Goal: Go to known website: Access a specific website the user already knows

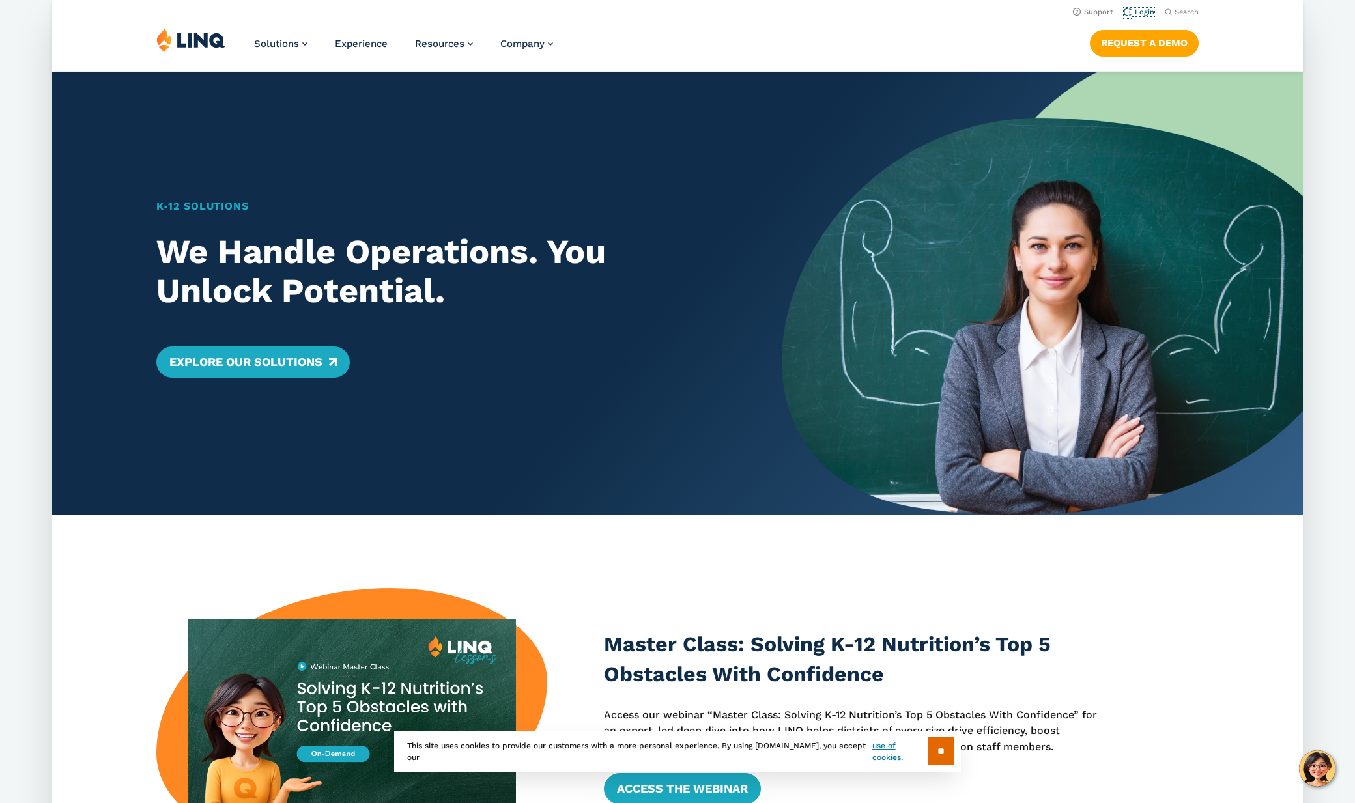
click at [1136, 8] on link "Login" at bounding box center [1138, 12] width 31 height 8
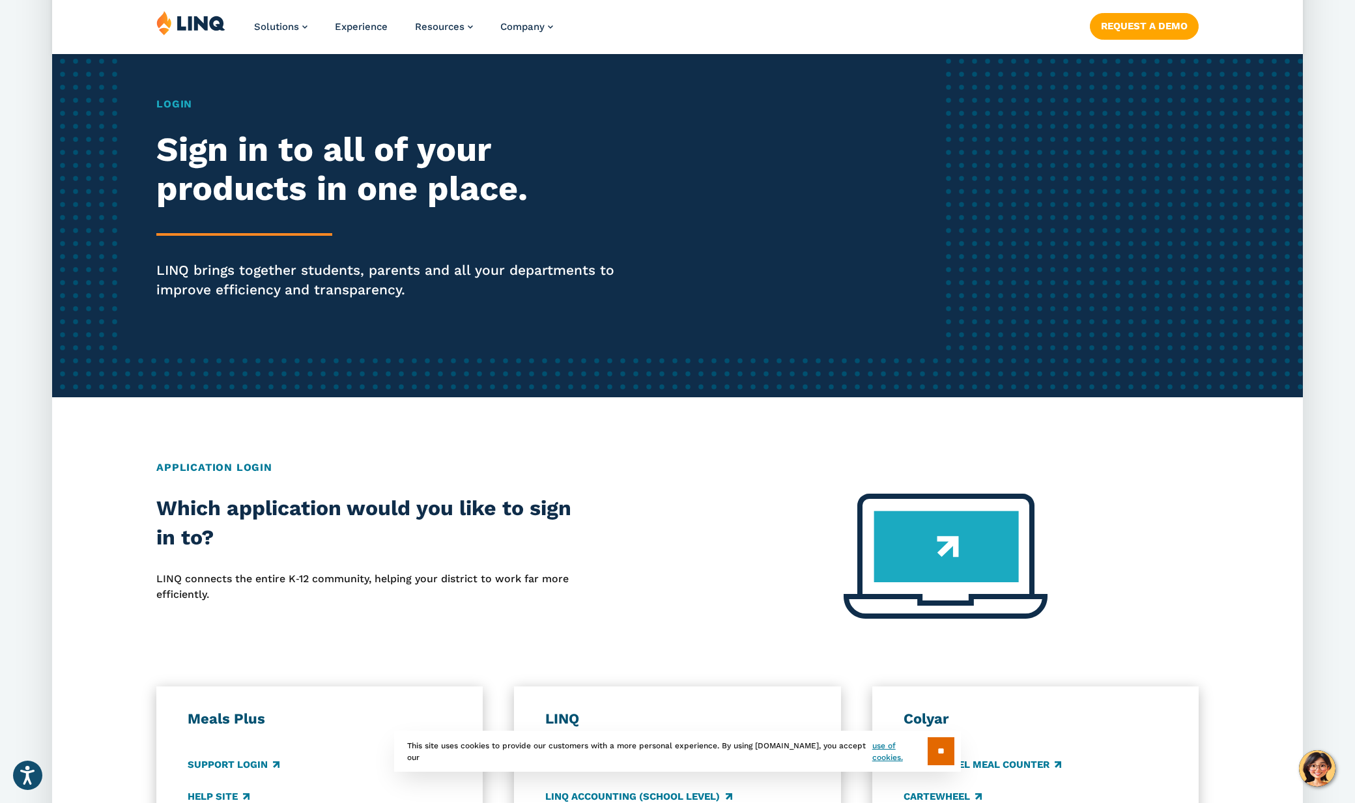
scroll to position [430, 0]
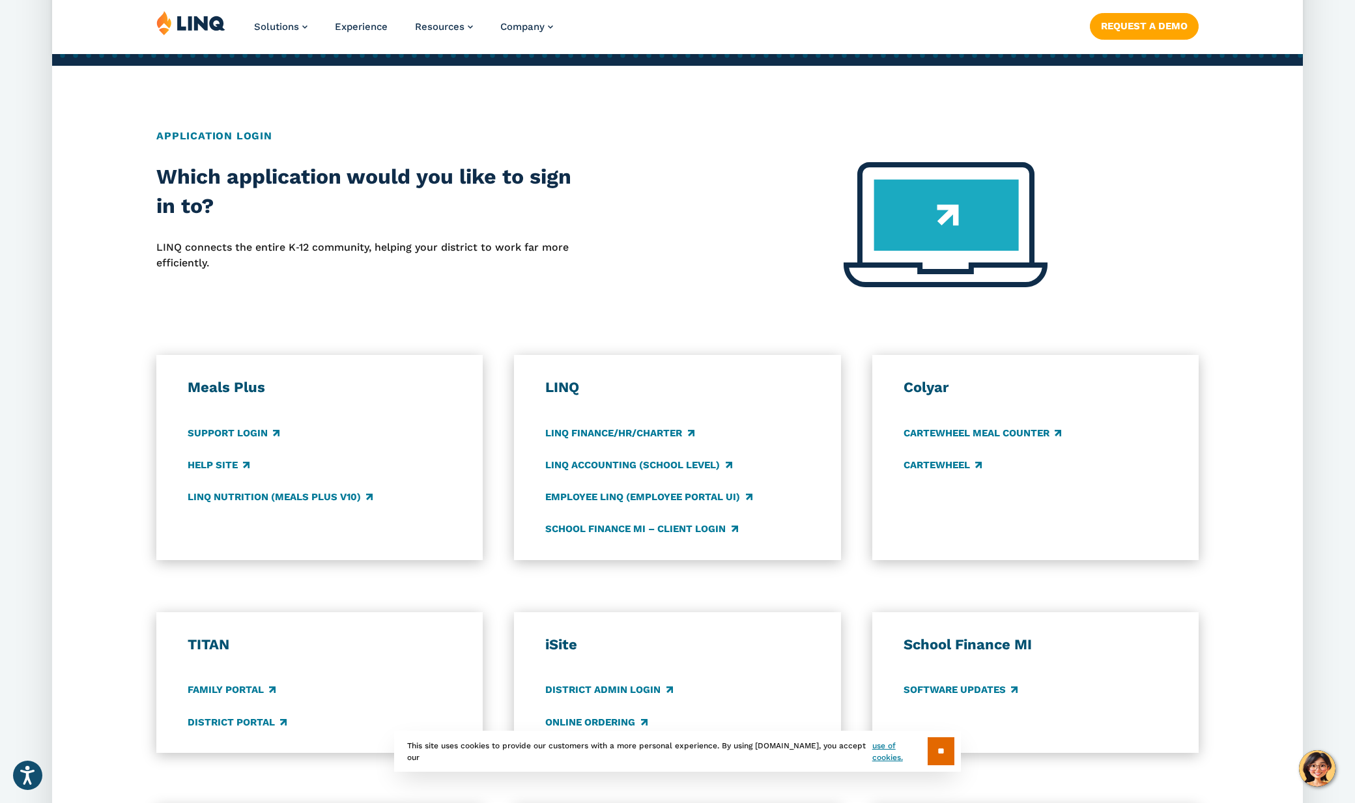
click at [279, 210] on h2 "Which application would you like to sign in to?" at bounding box center [364, 191] width 416 height 59
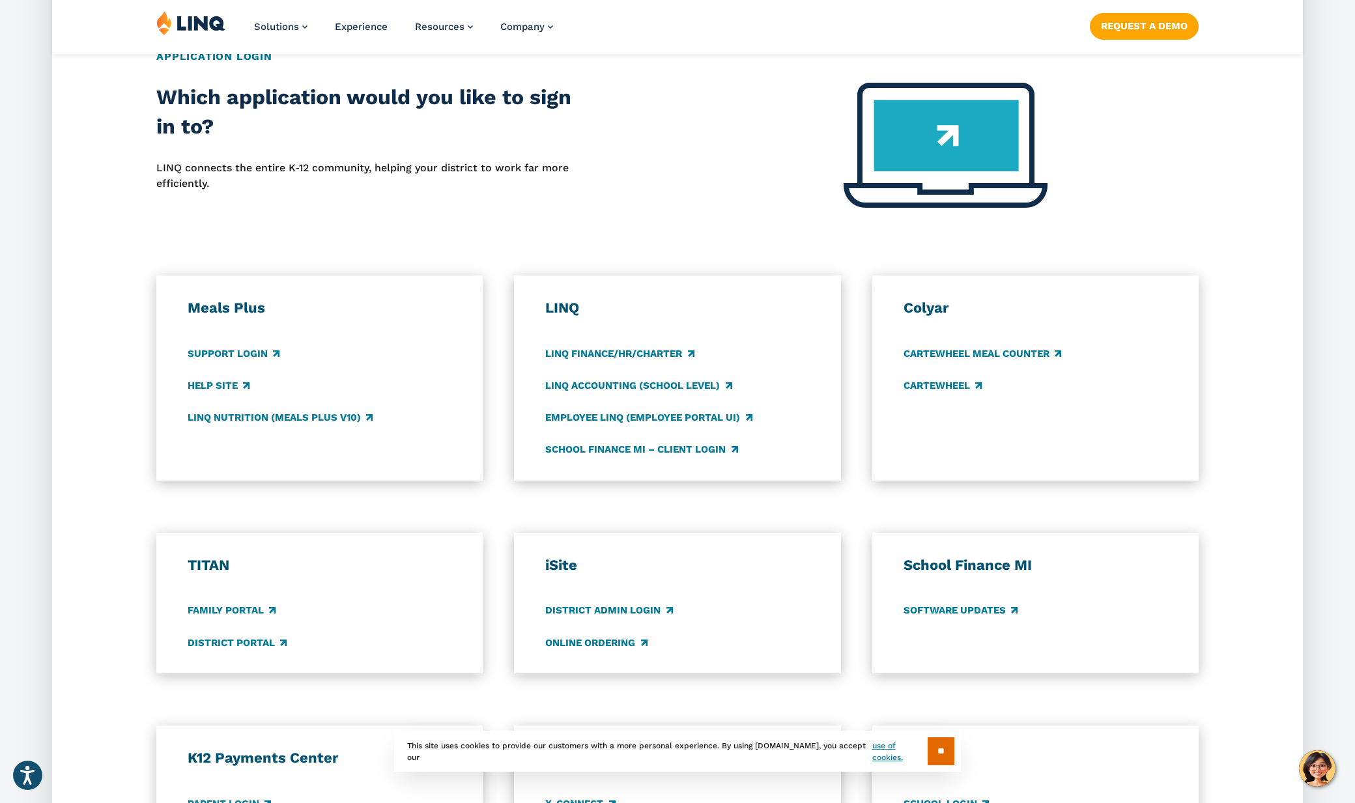
scroll to position [675, 0]
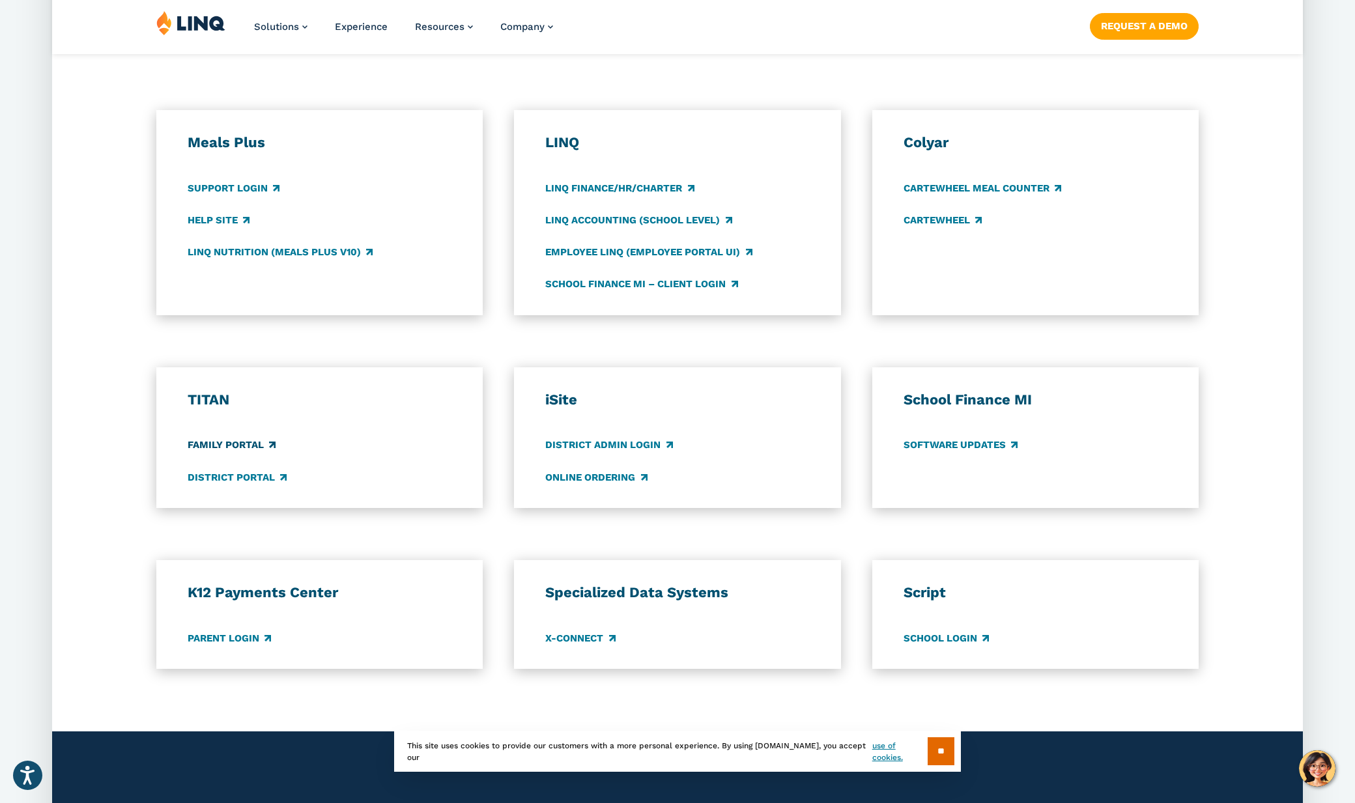
click at [261, 445] on link "Family Portal" at bounding box center [232, 445] width 88 height 14
